Goal: Information Seeking & Learning: Learn about a topic

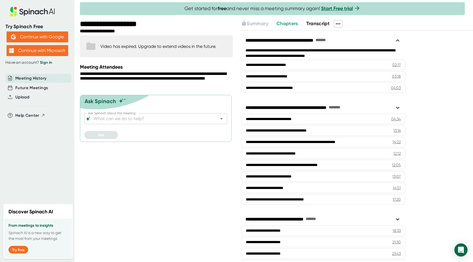
click at [49, 62] on link "Sign in" at bounding box center [46, 62] width 12 height 5
